Goal: Transaction & Acquisition: Download file/media

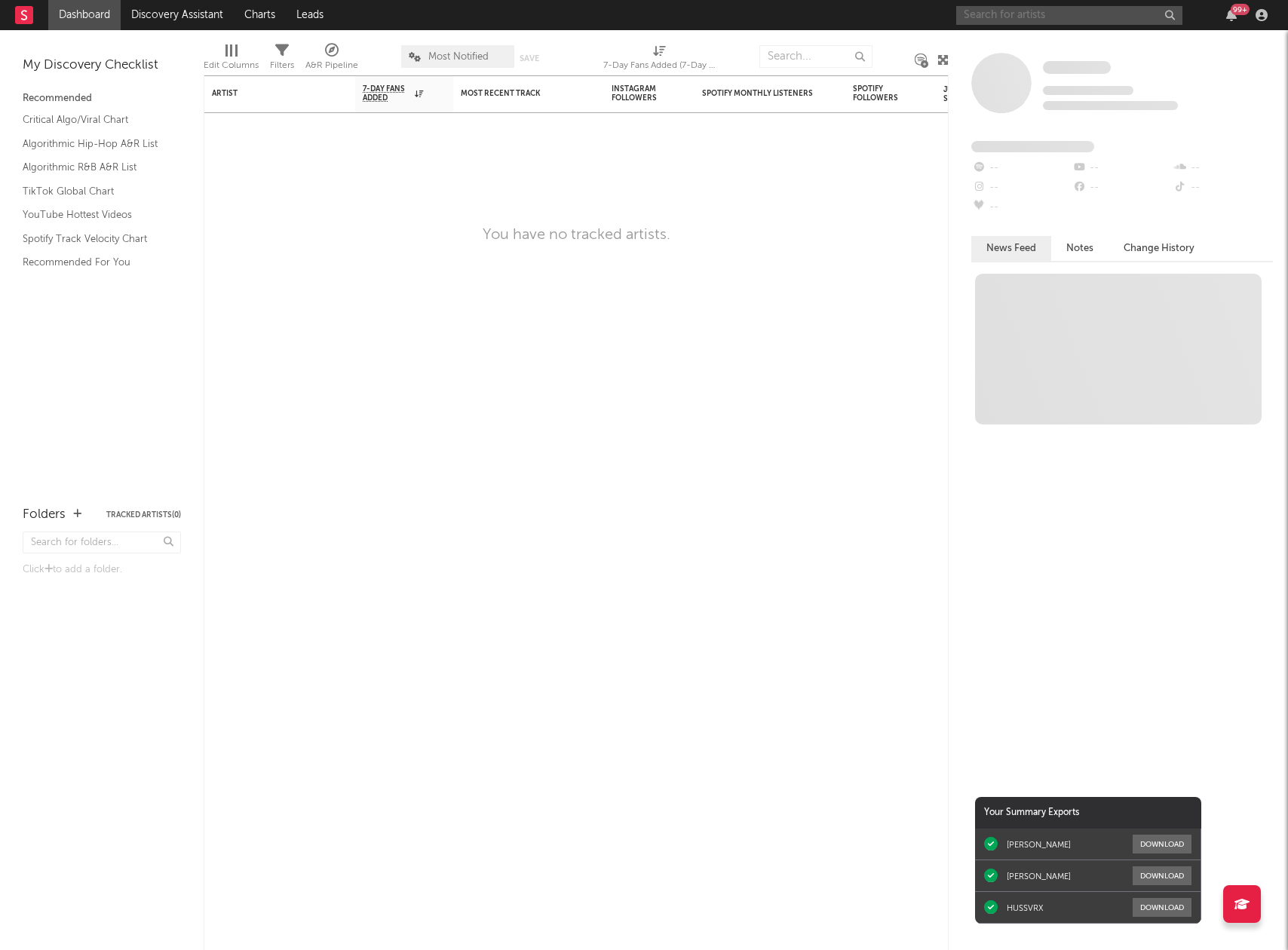
click at [1040, 9] on input "text" at bounding box center [1069, 15] width 226 height 19
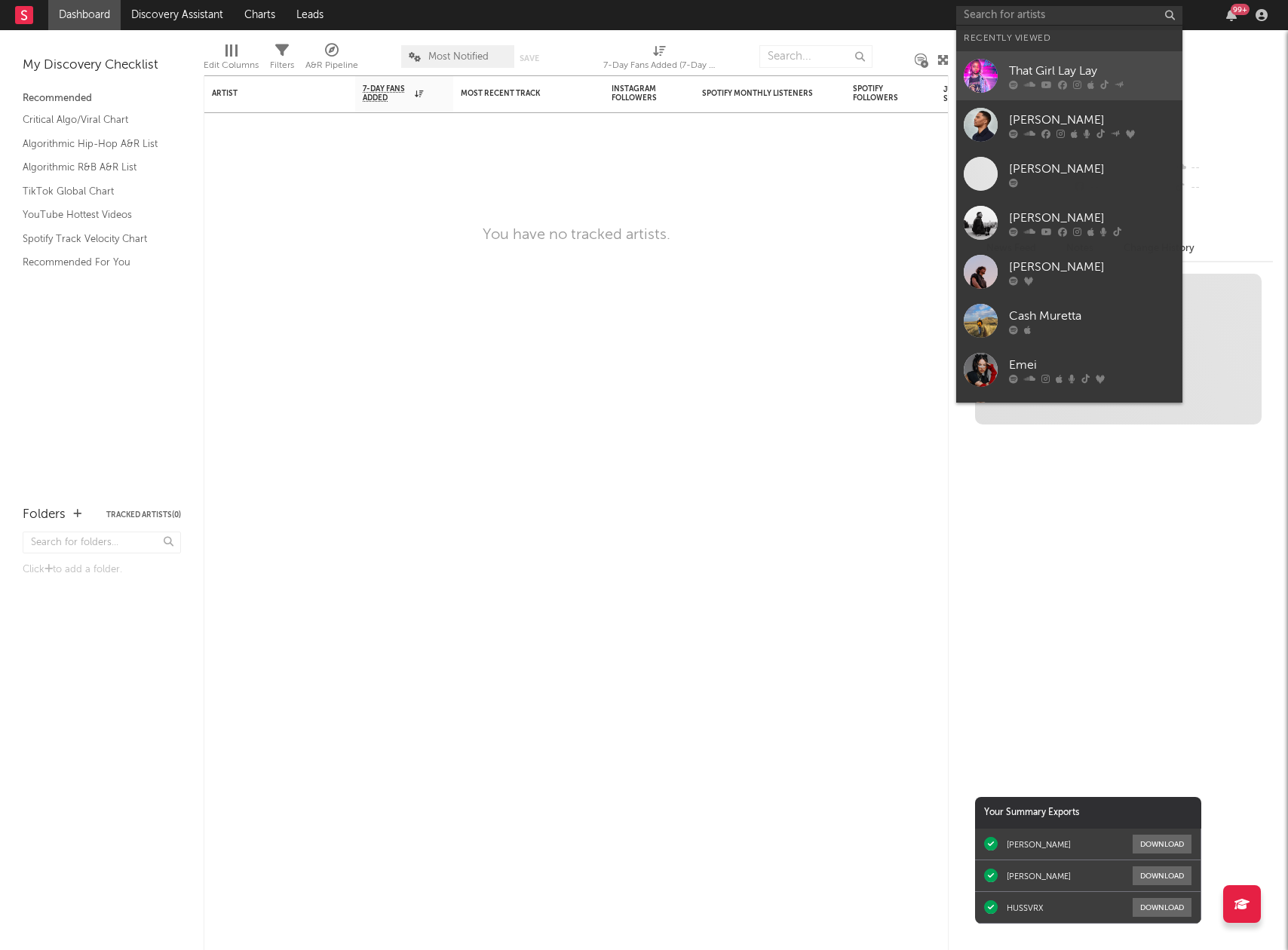
click at [1043, 73] on div "That Girl Lay Lay" at bounding box center [1091, 71] width 166 height 18
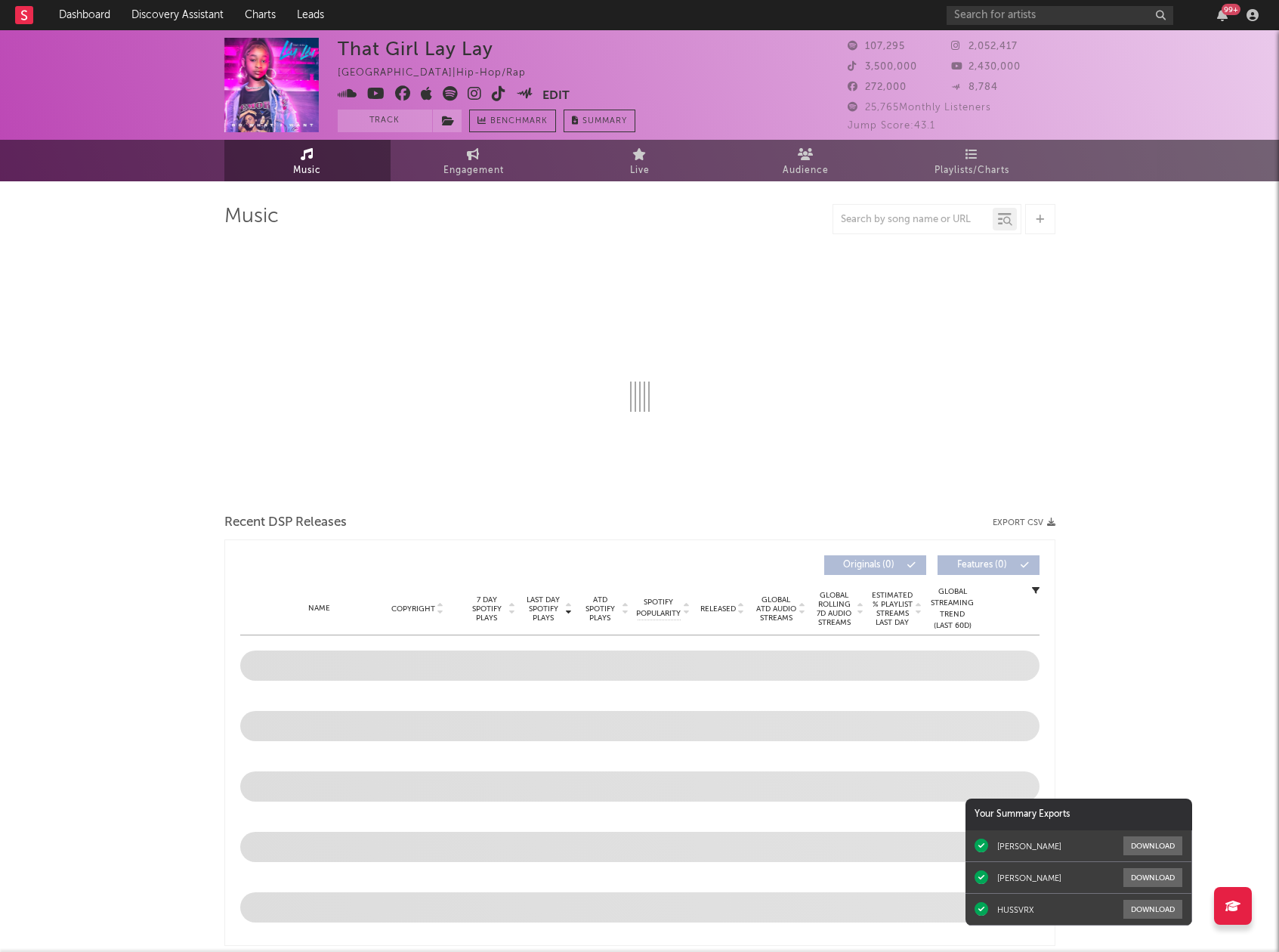
select select "6m"
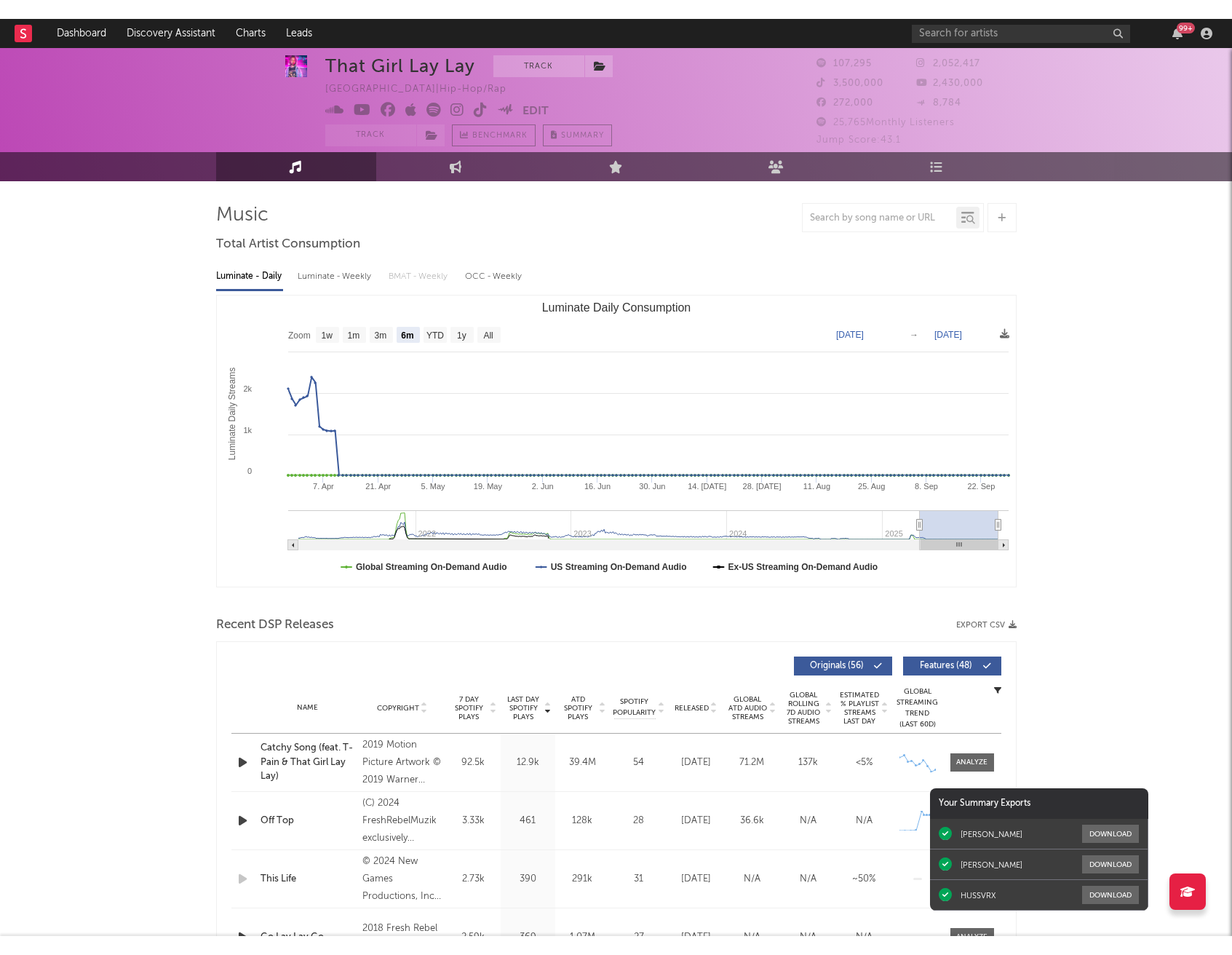
scroll to position [28, 0]
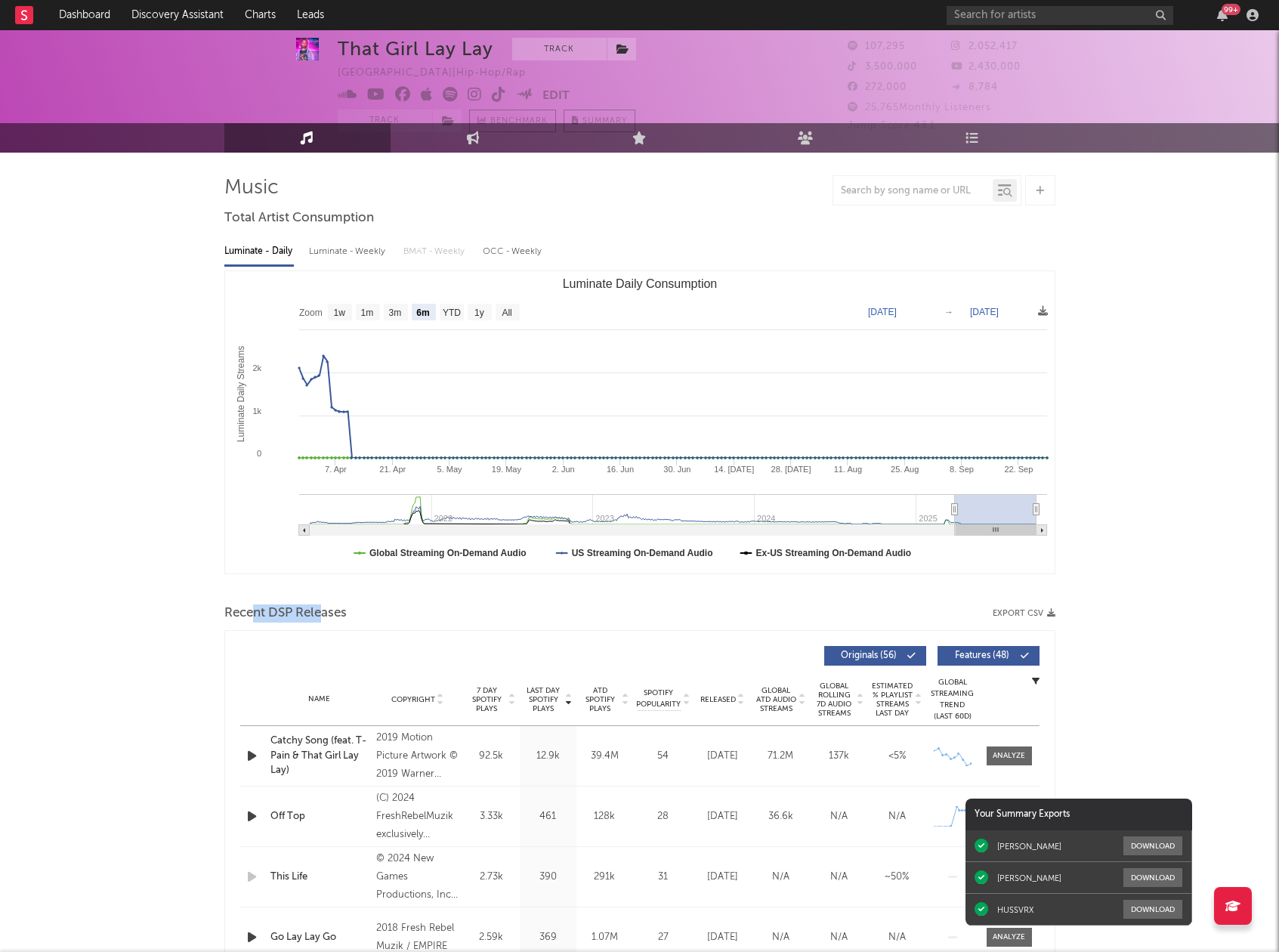
drag, startPoint x: 255, startPoint y: 610, endPoint x: 323, endPoint y: 607, distance: 68.1
click at [323, 607] on span "Recent DSP Releases" at bounding box center [286, 614] width 123 height 18
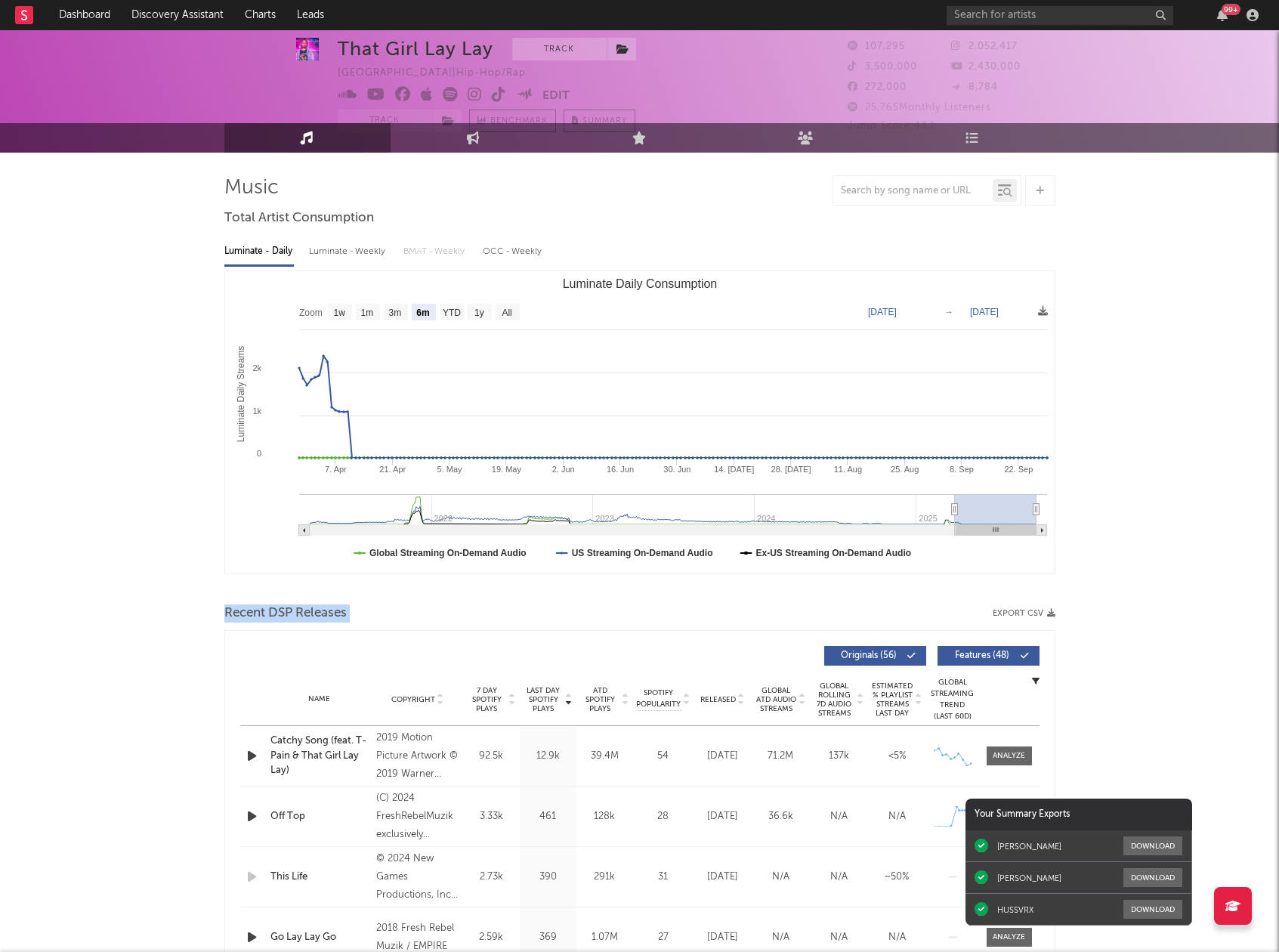
click at [284, 615] on span "Recent DSP Releases" at bounding box center [286, 614] width 123 height 18
click at [1031, 613] on button "Export CSV" at bounding box center [1024, 613] width 63 height 9
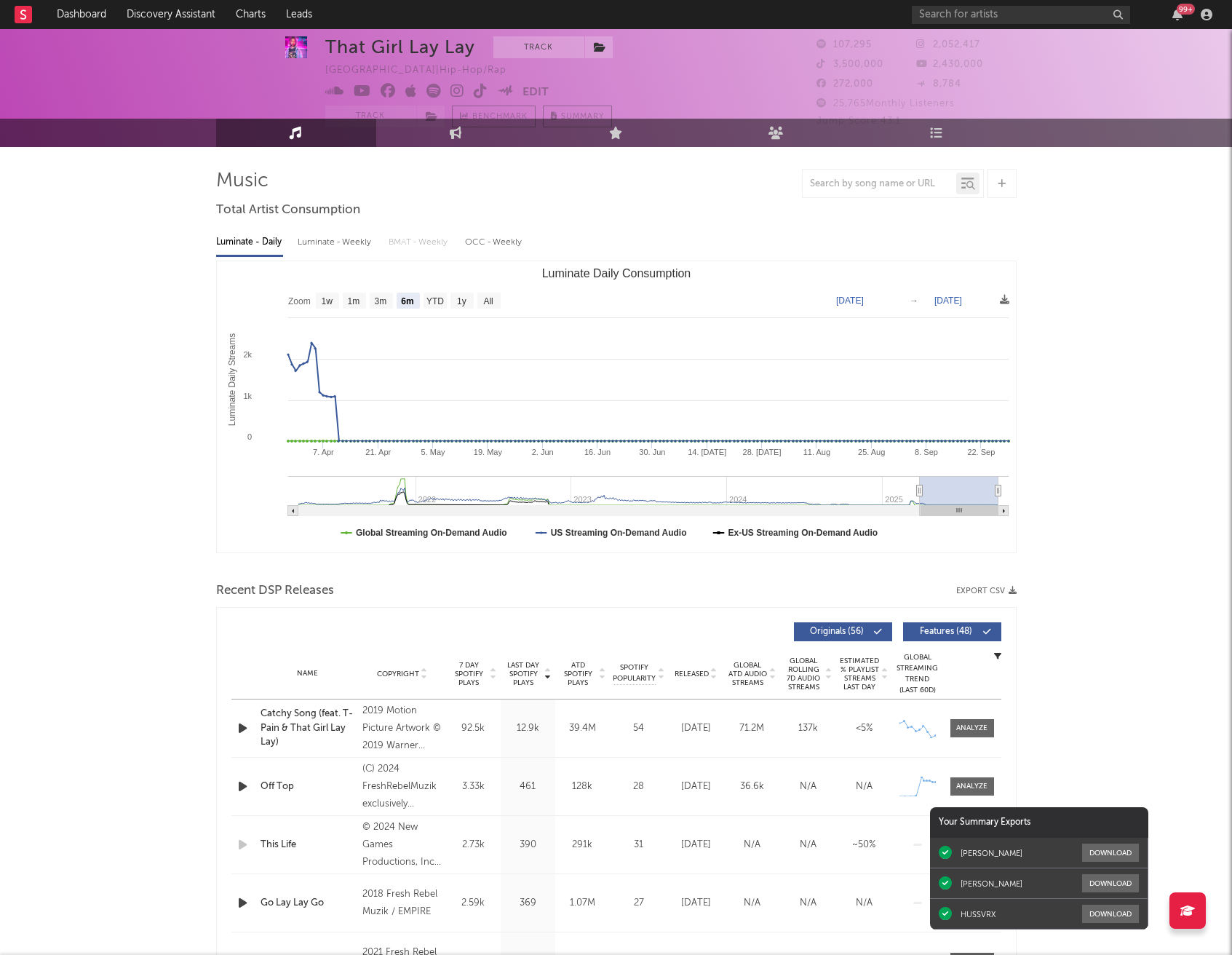
click at [246, 590] on span "Recent DSP Releases" at bounding box center [276, 591] width 118 height 17
click at [444, 615] on div "Last Day Spotify Plays Copyright 7 Day Spotify Plays Last Day Spotify Plays ATD…" at bounding box center [616, 817] width 801 height 420
click at [909, 581] on div "Recent DSP Releases Export CSV" at bounding box center [616, 590] width 801 height 24
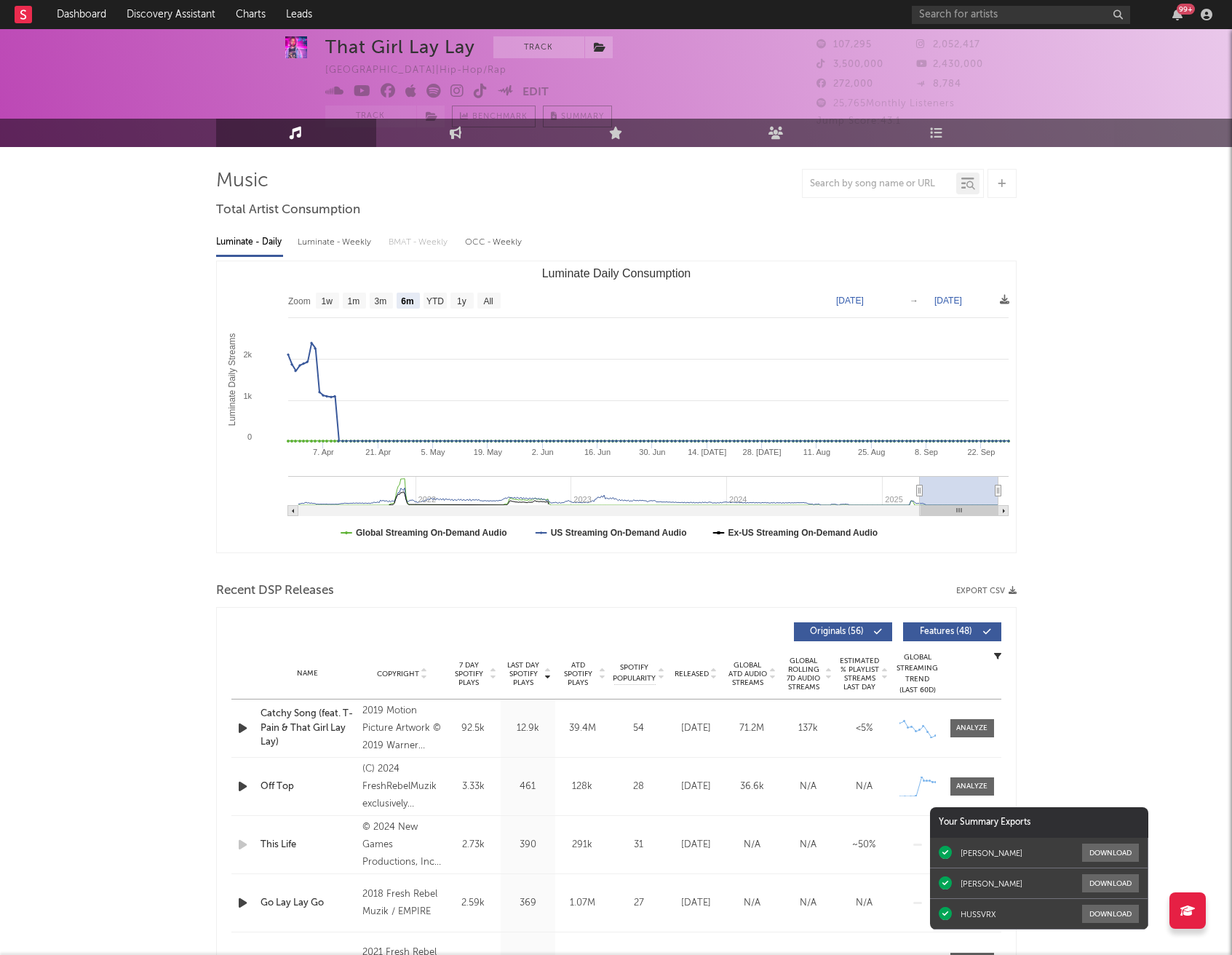
click at [837, 592] on div "Recent DSP Releases Export CSV" at bounding box center [616, 590] width 801 height 24
click at [531, 579] on div "Recent DSP Releases Export CSV" at bounding box center [616, 590] width 801 height 24
